Goal: Information Seeking & Learning: Learn about a topic

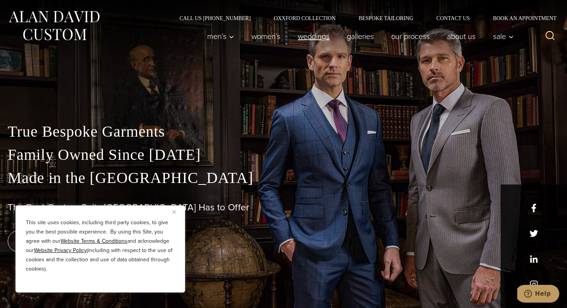
click at [302, 35] on link "weddings" at bounding box center [313, 36] width 49 height 15
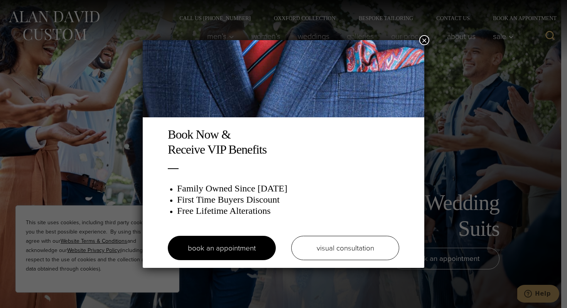
click at [428, 43] on div "Book Now & Receive VIP Benefits Family Owned Since 1913 First Time Buyers Disco…" at bounding box center [283, 154] width 567 height 308
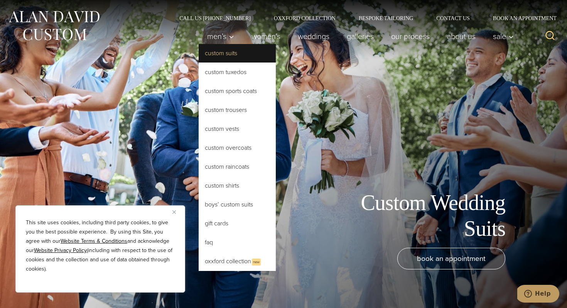
click at [229, 54] on link "Custom Suits" at bounding box center [237, 53] width 77 height 19
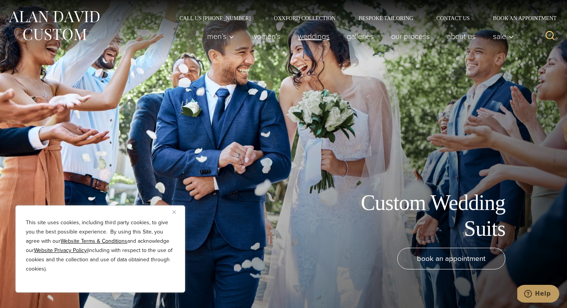
click at [313, 44] on link "weddings" at bounding box center [313, 36] width 49 height 15
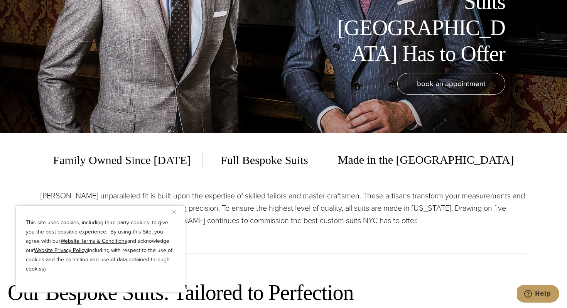
scroll to position [200, 0]
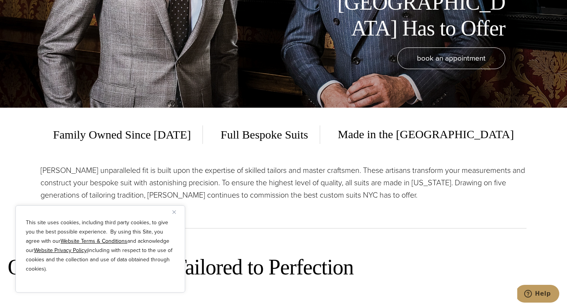
click at [286, 182] on p "Alan David’s unparalleled fit is built upon the expertise of skilled tailors an…" at bounding box center [283, 182] width 486 height 37
click at [172, 212] on div "This site uses cookies, including third party cookies, to give you the best pos…" at bounding box center [100, 248] width 170 height 87
click at [178, 210] on button "Close" at bounding box center [176, 211] width 9 height 9
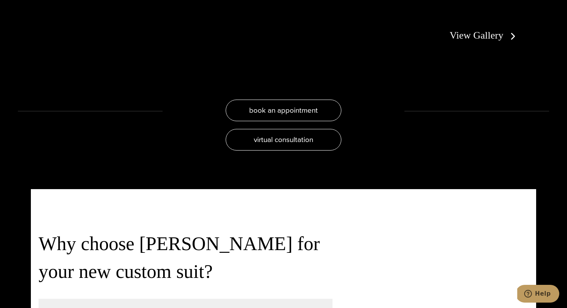
scroll to position [1617, 0]
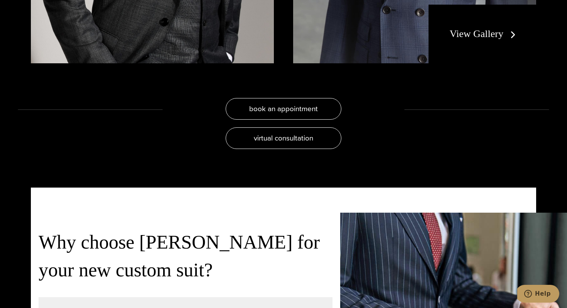
click at [484, 37] on link "View Gallery" at bounding box center [484, 33] width 69 height 11
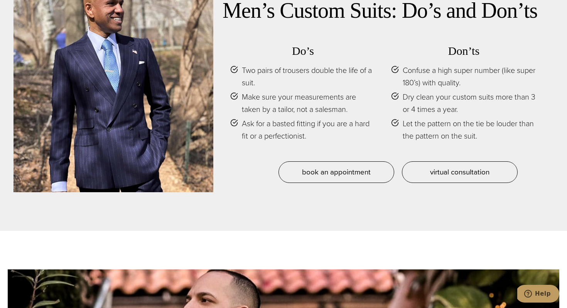
scroll to position [3426, 0]
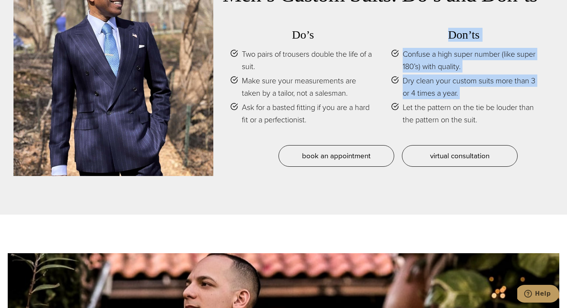
drag, startPoint x: 381, startPoint y: 98, endPoint x: 380, endPoint y: 116, distance: 17.8
click at [380, 116] on div "Do’s Two pairs of trousers double the life of a suit. Make sure your measuremen…" at bounding box center [383, 81] width 322 height 126
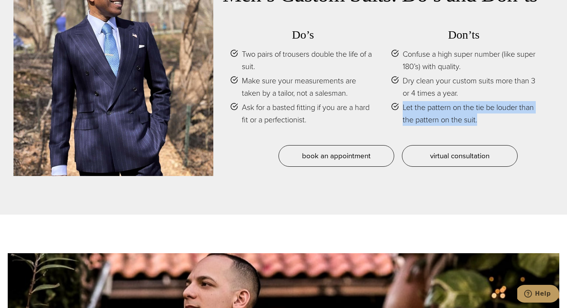
drag, startPoint x: 500, startPoint y: 113, endPoint x: 475, endPoint y: 81, distance: 40.7
click at [475, 81] on div "Do’s Two pairs of trousers double the life of a suit. Make sure your measuremen…" at bounding box center [383, 81] width 322 height 126
drag, startPoint x: 475, startPoint y: 81, endPoint x: 502, endPoint y: 111, distance: 40.7
click at [502, 111] on ul "Confuse a high super number (like super 180’s) with quality. Dry clean your cus…" at bounding box center [463, 87] width 145 height 78
drag, startPoint x: 502, startPoint y: 111, endPoint x: 455, endPoint y: 77, distance: 58.5
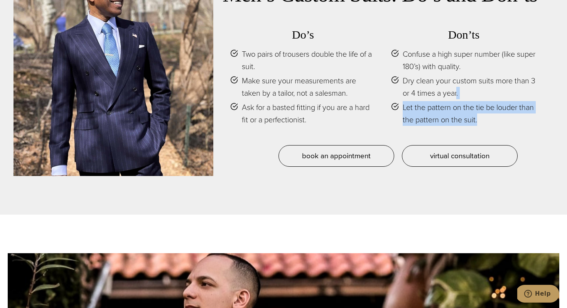
click at [455, 77] on ul "Confuse a high super number (like super 180’s) with quality. Dry clean your cus…" at bounding box center [463, 87] width 145 height 78
click at [455, 77] on span "Dry clean your custom suits more than 3 or 4 times a year." at bounding box center [470, 86] width 134 height 25
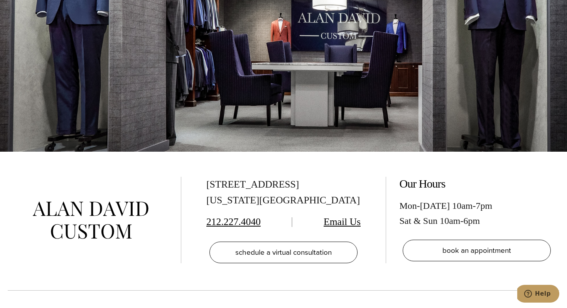
scroll to position [4626, 0]
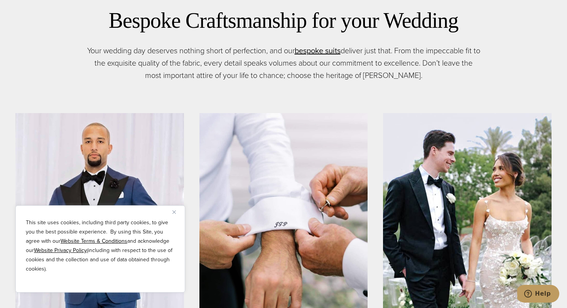
click at [276, 65] on p "Your wedding day deserves nothing short of perfection, and our bespoke suits op…" at bounding box center [283, 62] width 393 height 37
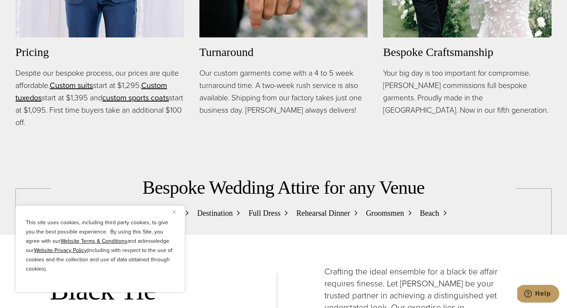
scroll to position [962, 0]
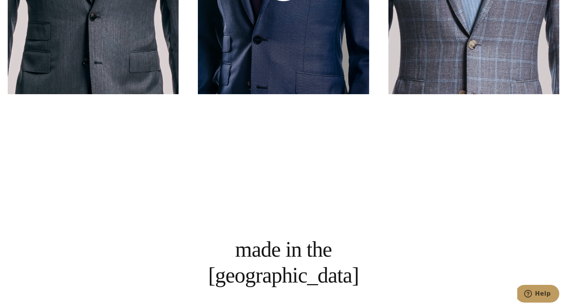
scroll to position [581, 0]
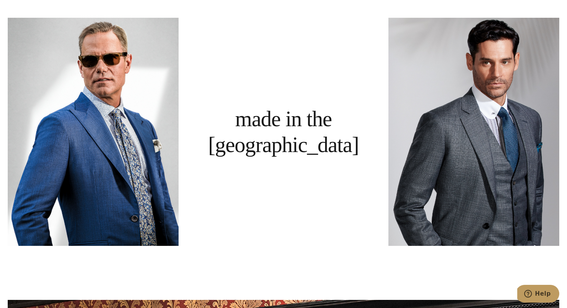
click at [317, 101] on div "Made in the [GEOGRAPHIC_DATA]" at bounding box center [283, 132] width 171 height 228
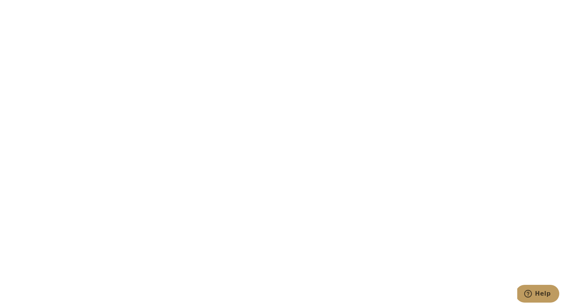
scroll to position [1481, 0]
